Goal: Navigation & Orientation: Find specific page/section

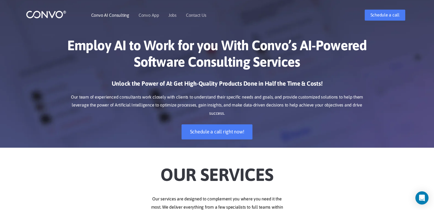
click at [113, 16] on link "Convo AI Consulting" at bounding box center [110, 15] width 38 height 4
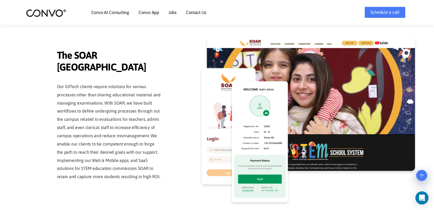
scroll to position [1275, 0]
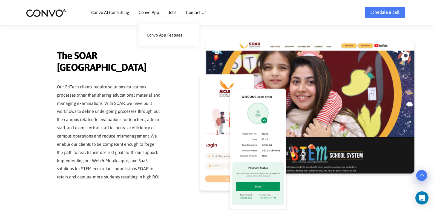
click at [143, 13] on link "Convo App" at bounding box center [149, 12] width 21 height 4
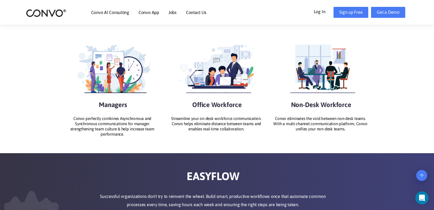
scroll to position [642, 0]
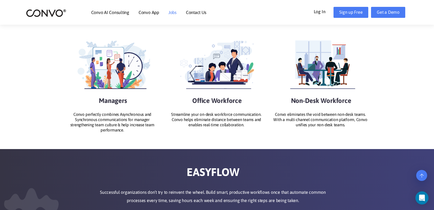
click at [172, 15] on li "Jobs" at bounding box center [173, 13] width 8 height 24
click at [172, 14] on link "Jobs" at bounding box center [173, 12] width 8 height 4
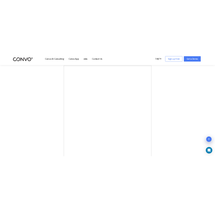
scroll to position [167, 0]
